Goal: Check status: Check status

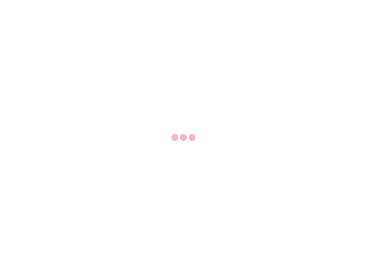
select select "US"
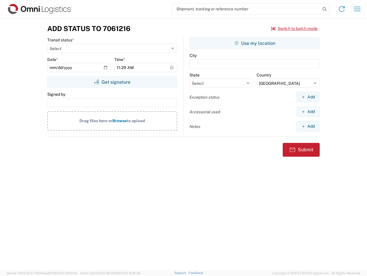
click at [247, 9] on input "search" at bounding box center [246, 8] width 149 height 11
click at [325, 9] on icon at bounding box center [325, 9] width 8 height 8
click at [342, 9] on icon at bounding box center [342, 8] width 9 height 9
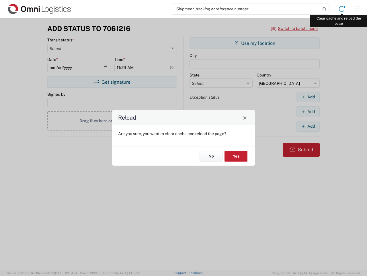
click at [358, 9] on div "Reload Are you sure, you want to clear cache and reload the page? No Yes" at bounding box center [183, 138] width 367 height 276
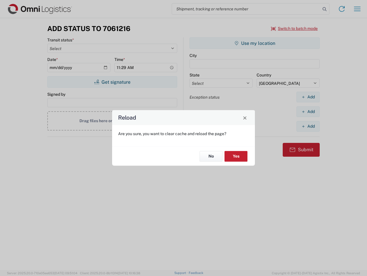
click at [295, 28] on div "Reload Are you sure, you want to clear cache and reload the page? No Yes" at bounding box center [183, 138] width 367 height 276
click at [112, 82] on div "Reload Are you sure, you want to clear cache and reload the page? No Yes" at bounding box center [183, 138] width 367 height 276
click at [255, 43] on div "Reload Are you sure, you want to clear cache and reload the page? No Yes" at bounding box center [183, 138] width 367 height 276
click at [308, 97] on div "Reload Are you sure, you want to clear cache and reload the page? No Yes" at bounding box center [183, 138] width 367 height 276
click at [308, 111] on div "Reload Are you sure, you want to clear cache and reload the page? No Yes" at bounding box center [183, 138] width 367 height 276
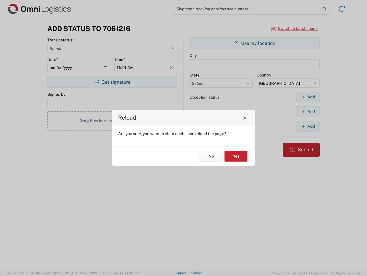
click at [308, 126] on div "Reload Are you sure, you want to clear cache and reload the page? No Yes" at bounding box center [183, 138] width 367 height 276
